Goal: Information Seeking & Learning: Learn about a topic

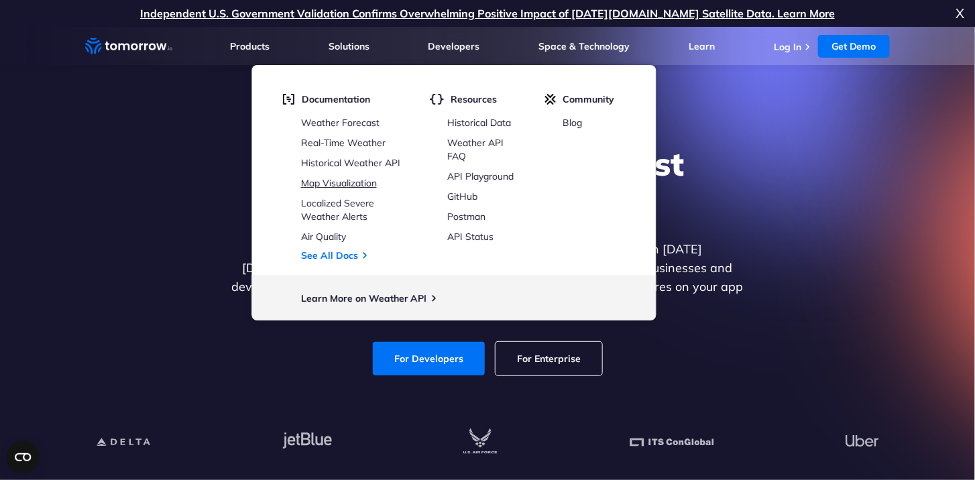
click at [337, 182] on link "Map Visualization" at bounding box center [339, 183] width 76 height 12
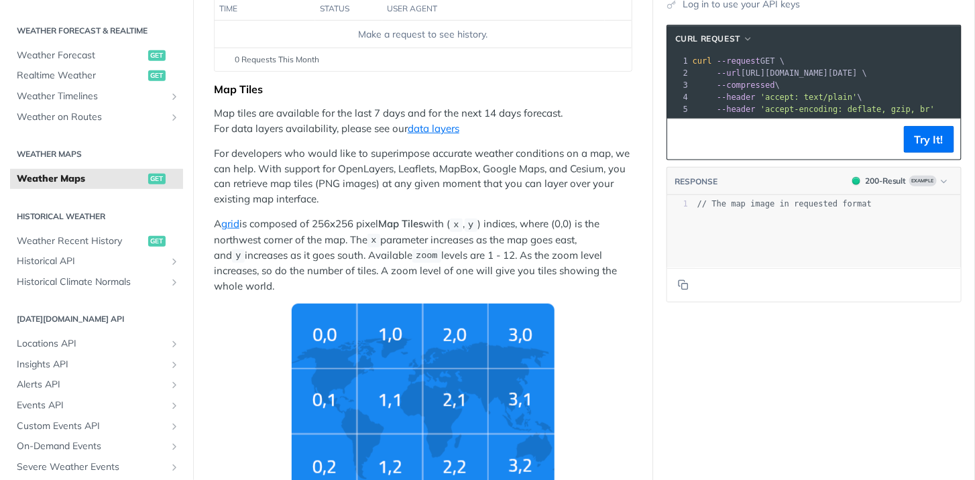
scroll to position [4, 0]
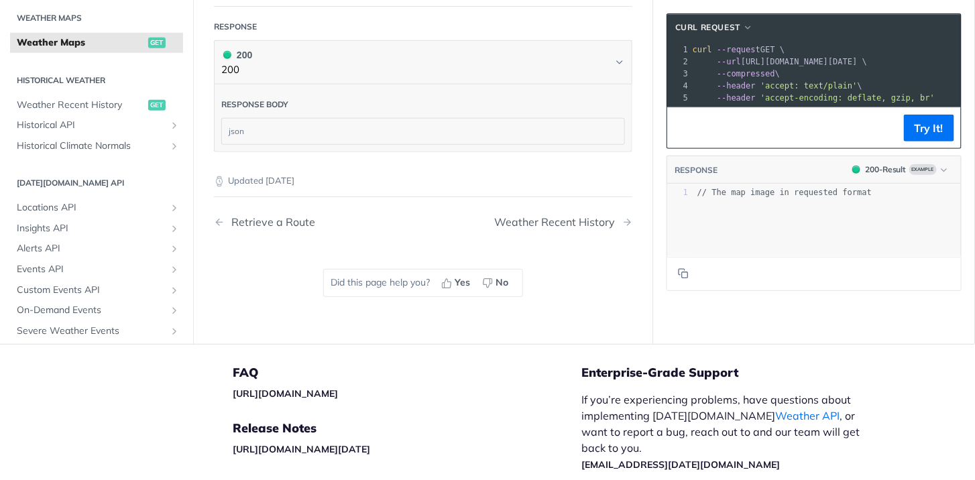
scroll to position [2079, 0]
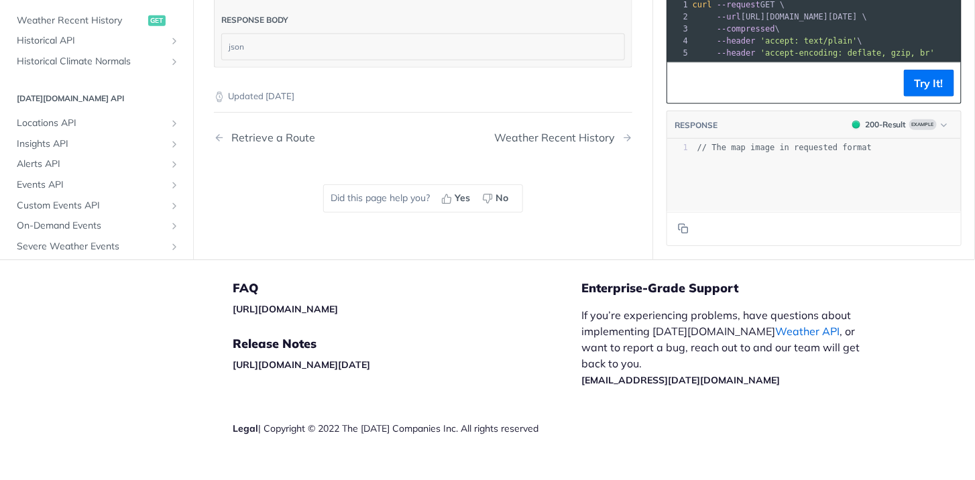
click at [775, 324] on link "Weather API" at bounding box center [807, 330] width 64 height 13
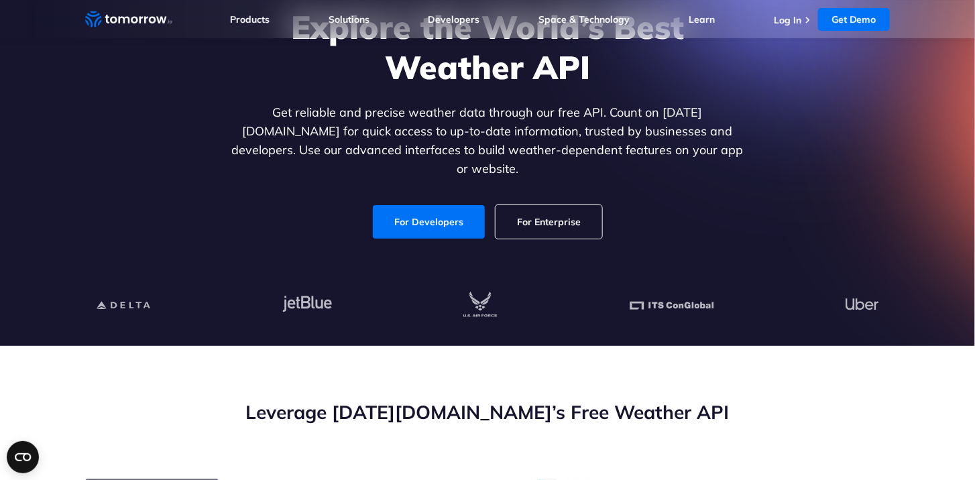
scroll to position [139, 0]
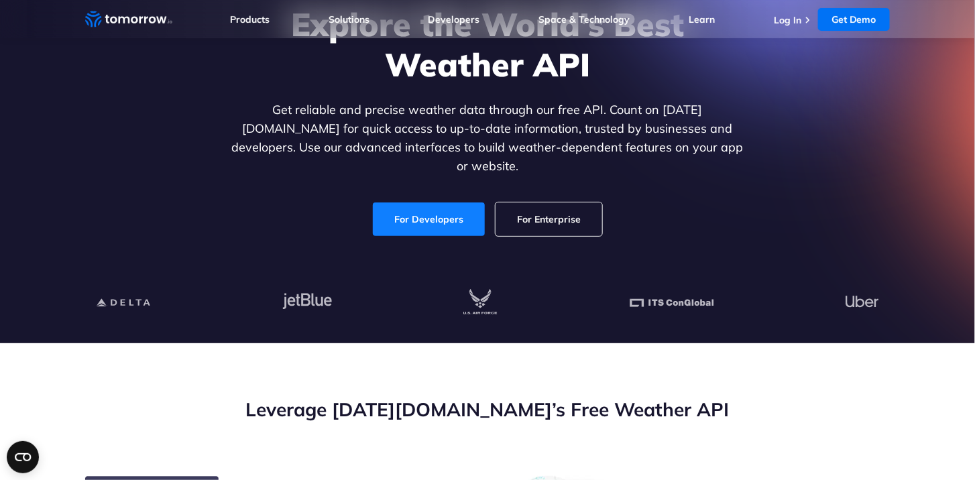
click at [434, 202] on link "For Developers" at bounding box center [429, 219] width 112 height 34
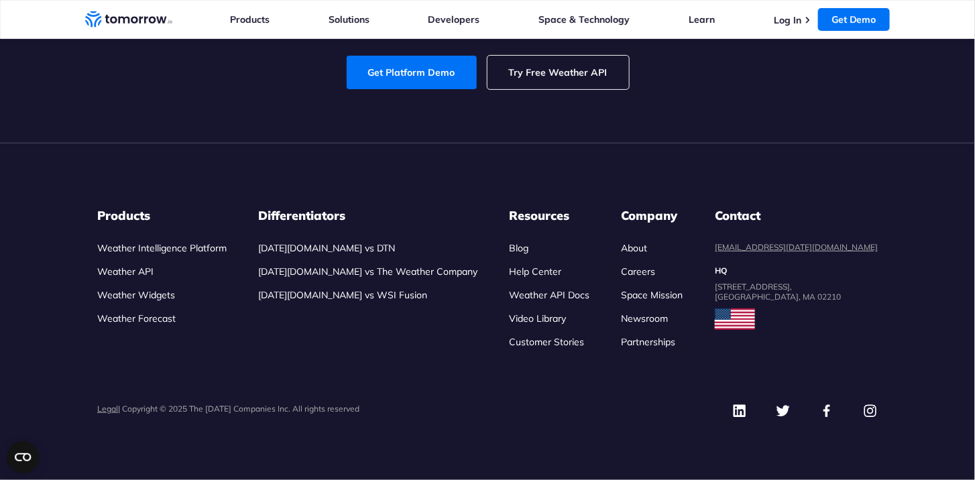
scroll to position [6237, 0]
click at [574, 89] on link "Try Free Weather API" at bounding box center [557, 73] width 141 height 34
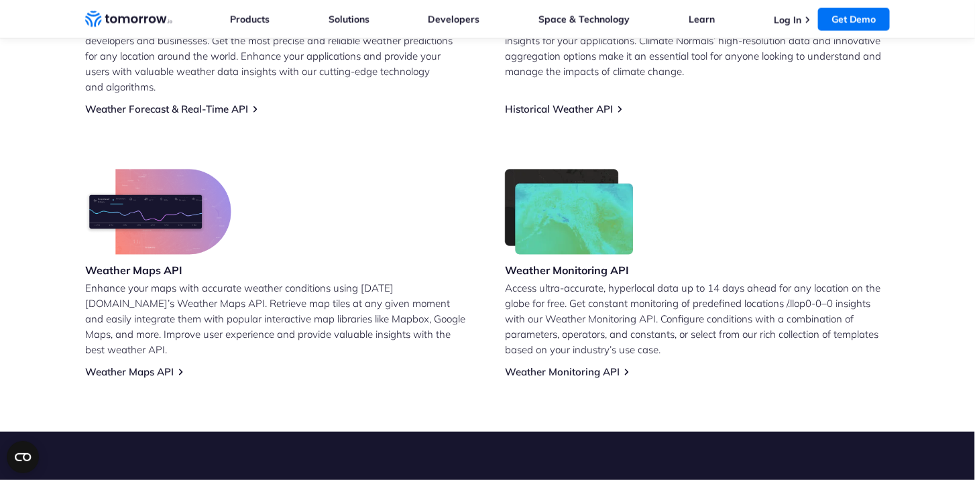
scroll to position [799, 0]
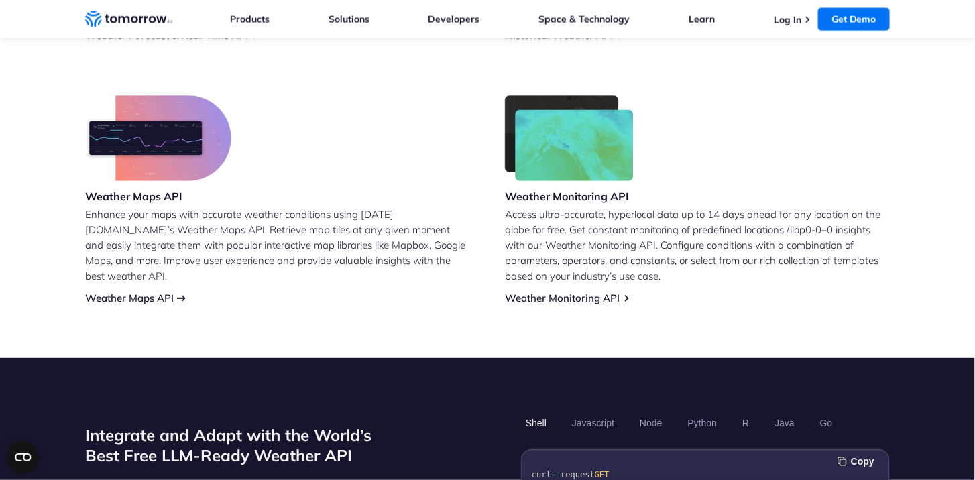
click at [137, 292] on link "Weather Maps API" at bounding box center [129, 298] width 88 height 13
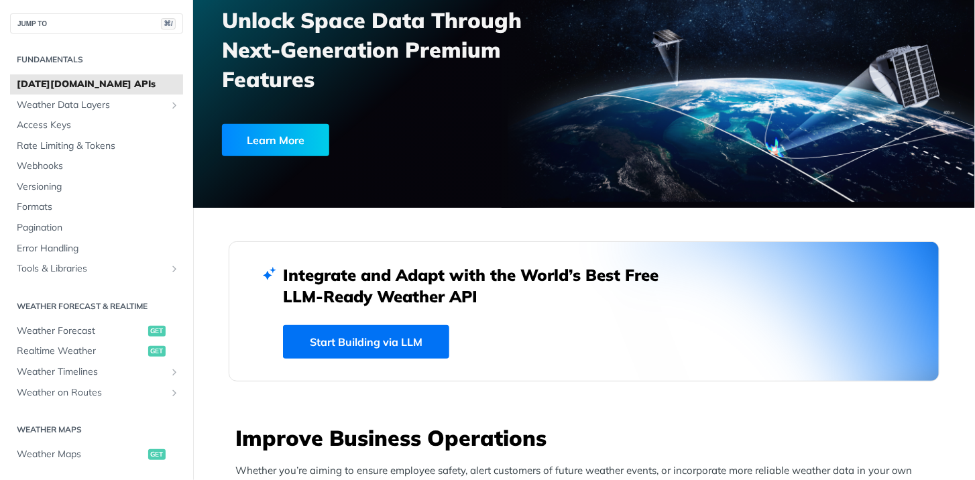
scroll to position [137, 0]
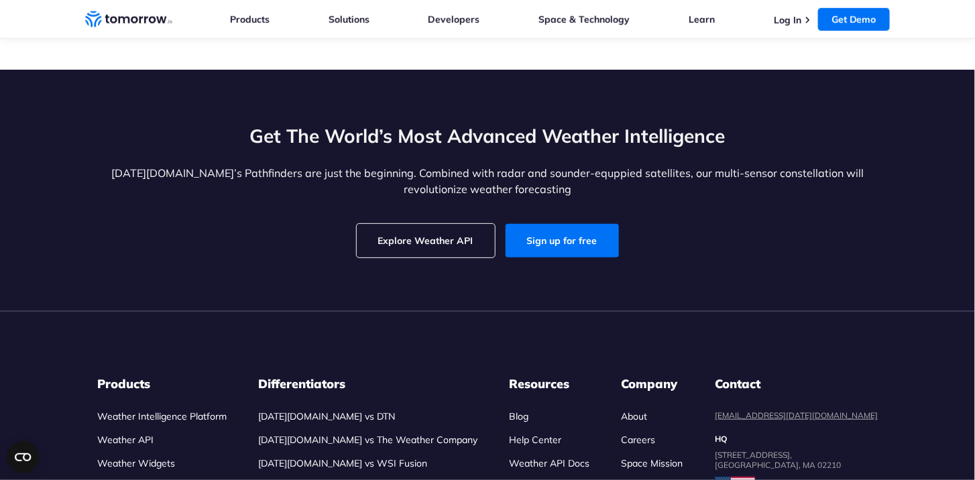
scroll to position [3964, 0]
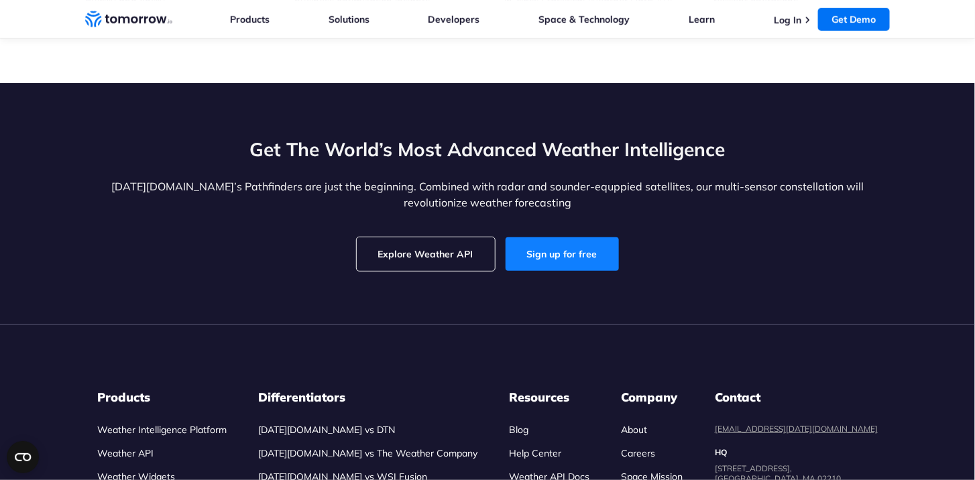
click at [556, 237] on link "Sign up for free" at bounding box center [562, 254] width 113 height 34
